Goal: Check status

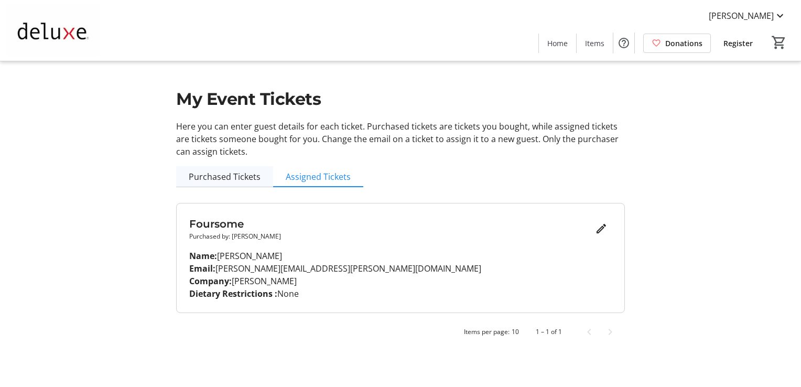
click at [224, 182] on span "Purchased Tickets" at bounding box center [225, 176] width 72 height 21
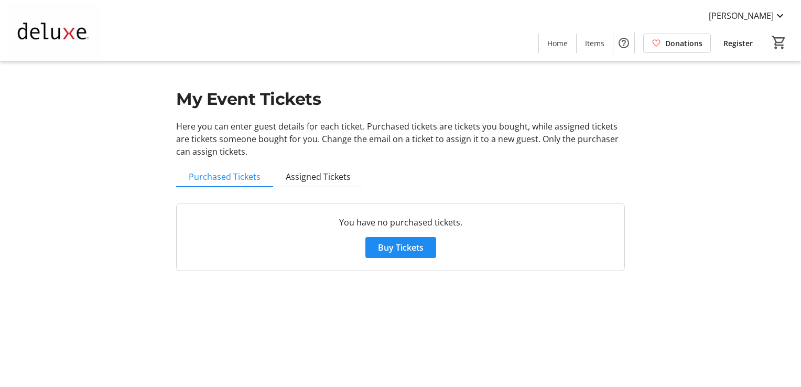
click at [297, 178] on span "Assigned Tickets" at bounding box center [318, 176] width 65 height 8
